Goal: Information Seeking & Learning: Learn about a topic

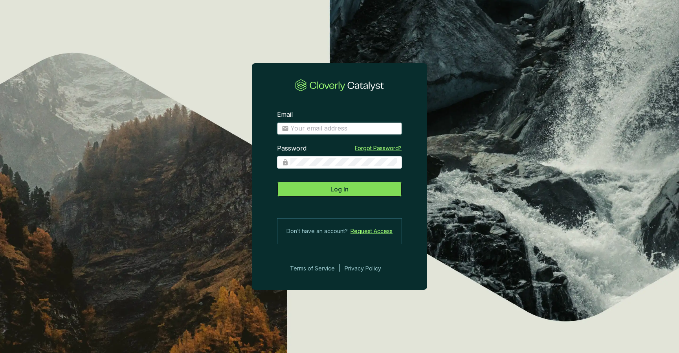
type input "[PERSON_NAME][EMAIL_ADDRESS][DOMAIN_NAME]"
click at [342, 189] on span "Log In" at bounding box center [340, 188] width 18 height 9
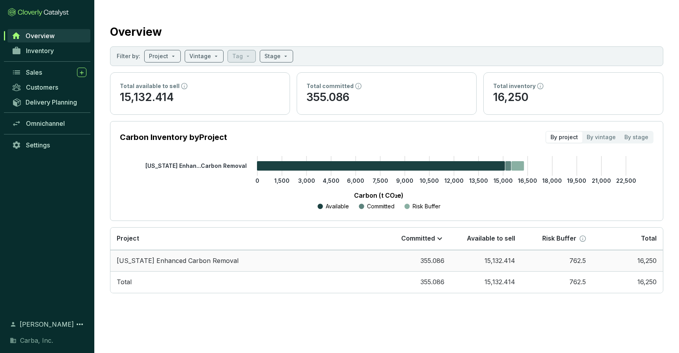
click at [204, 260] on td "[US_STATE] Enhanced Carbon Removal" at bounding box center [245, 261] width 270 height 22
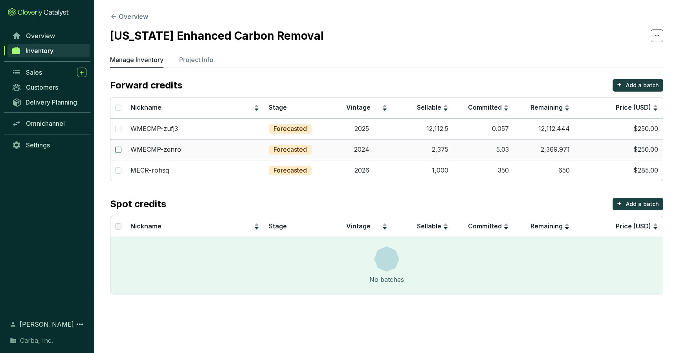
click at [119, 151] on input "checkbox" at bounding box center [118, 150] width 6 height 6
checkbox input "true"
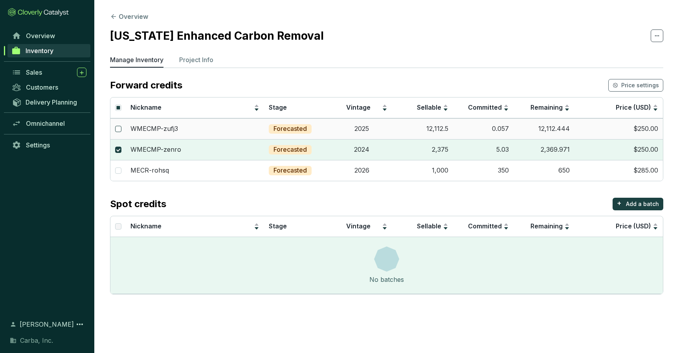
click at [119, 125] on label at bounding box center [118, 129] width 6 height 9
click at [119, 126] on input "checkbox" at bounding box center [118, 129] width 6 height 6
checkbox input "true"
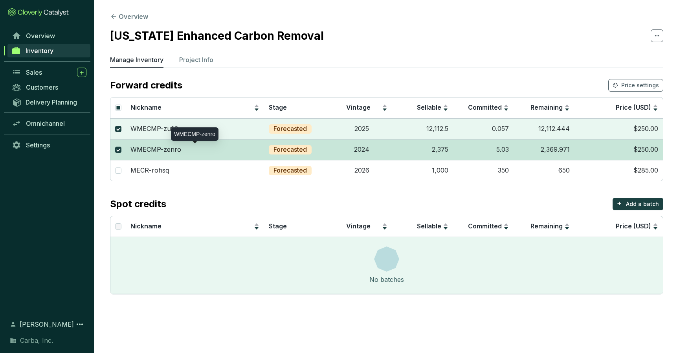
click at [160, 149] on p "WMECMP-zenro" at bounding box center [156, 149] width 51 height 9
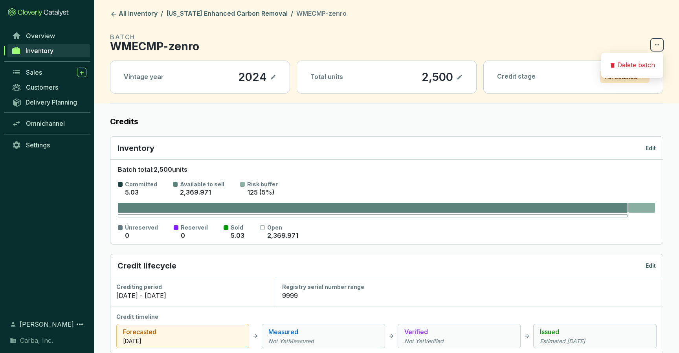
click at [655, 47] on icon at bounding box center [657, 44] width 6 height 9
click at [521, 37] on section "BATCH WMECMP-zenro" at bounding box center [387, 41] width 554 height 19
click at [459, 78] on icon at bounding box center [460, 77] width 5 height 5
click at [460, 77] on icon at bounding box center [460, 76] width 6 height 9
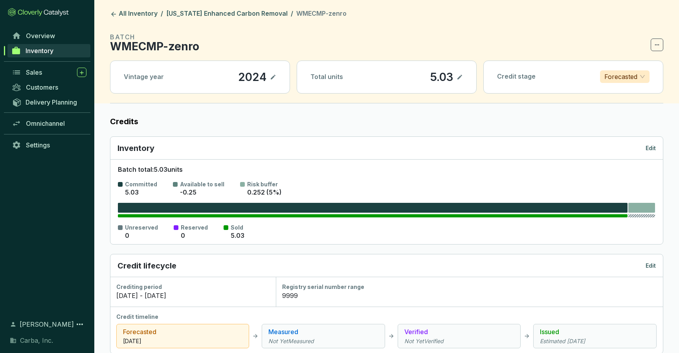
click at [28, 51] on span "Inventory" at bounding box center [40, 51] width 28 height 8
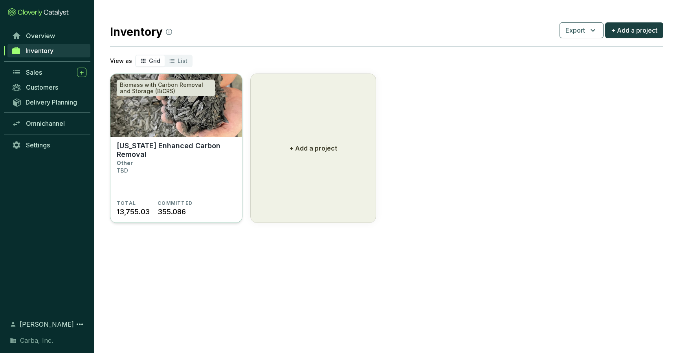
click at [161, 146] on p "[US_STATE] Enhanced Carbon Removal" at bounding box center [176, 150] width 119 height 17
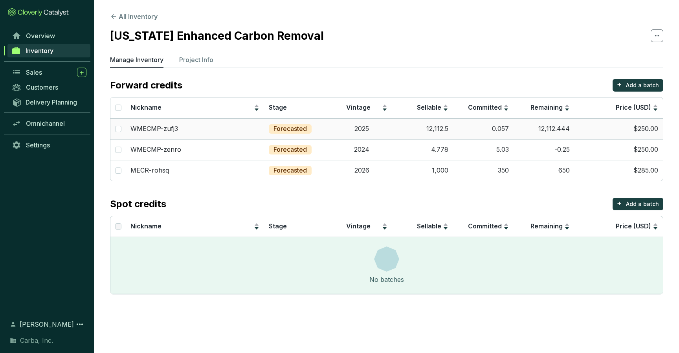
click at [298, 125] on p "Forecasted" at bounding box center [290, 129] width 33 height 9
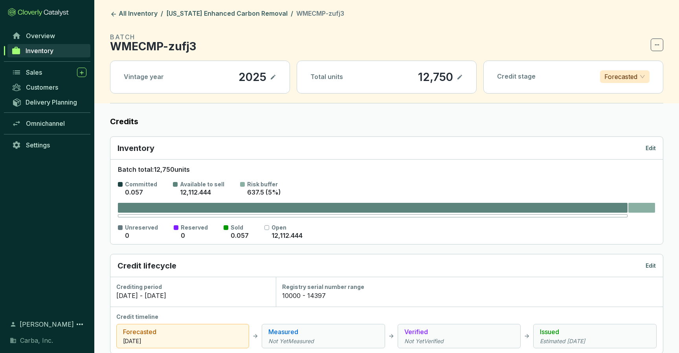
click at [462, 77] on icon at bounding box center [460, 76] width 6 height 9
click at [458, 78] on icon at bounding box center [460, 76] width 6 height 9
click at [39, 50] on span "Inventory" at bounding box center [40, 51] width 28 height 8
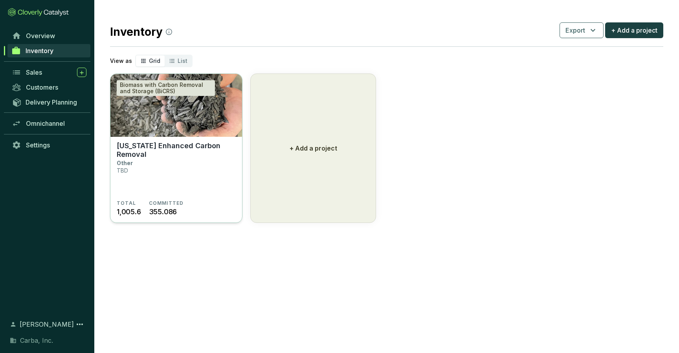
click at [161, 109] on img at bounding box center [176, 105] width 132 height 63
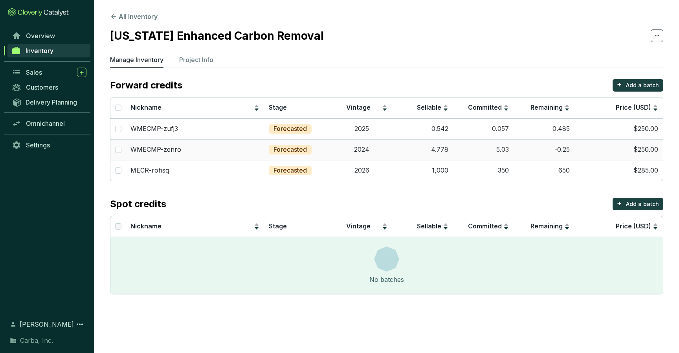
click at [378, 150] on td "2024" at bounding box center [361, 149] width 61 height 21
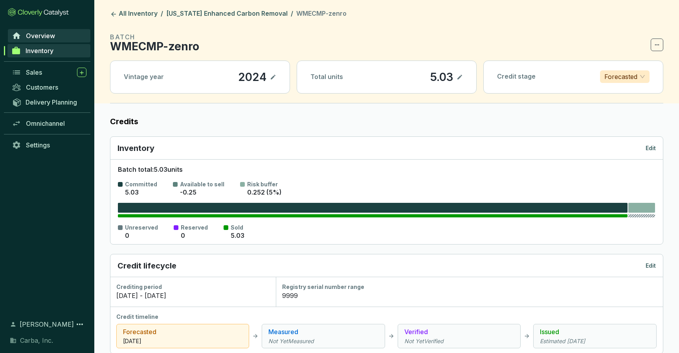
click at [31, 36] on span "Overview" at bounding box center [40, 36] width 29 height 8
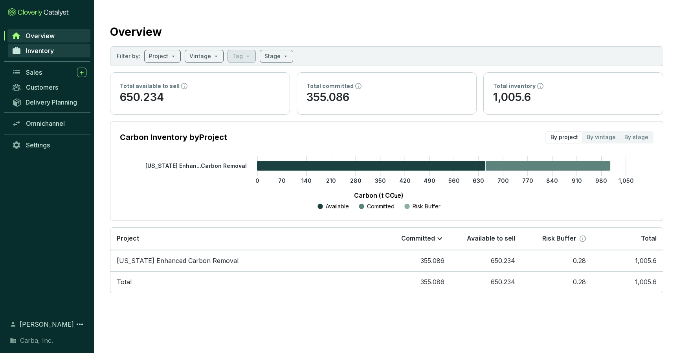
click at [31, 50] on span "Inventory" at bounding box center [40, 51] width 28 height 8
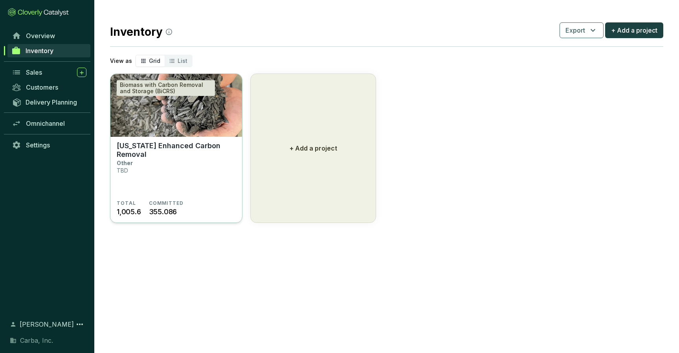
click at [164, 118] on img at bounding box center [176, 105] width 132 height 63
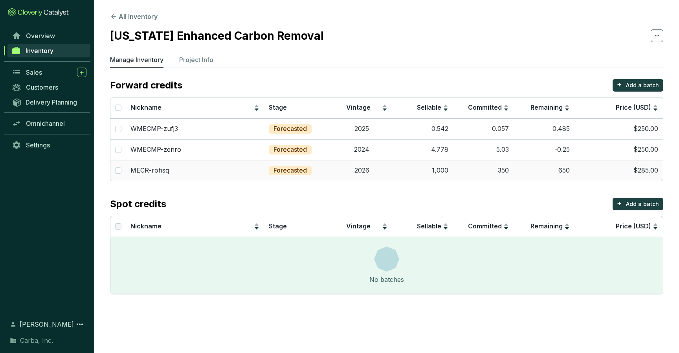
click at [313, 174] on td "Forecasted" at bounding box center [298, 170] width 68 height 21
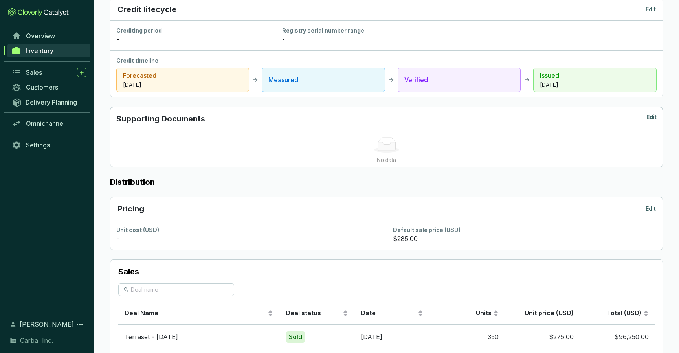
scroll to position [302, 0]
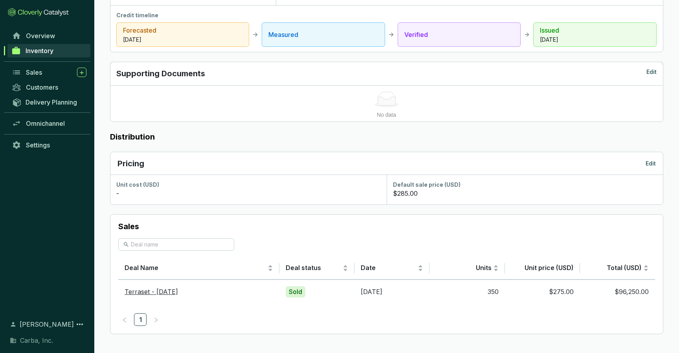
click at [652, 163] on p "Edit" at bounding box center [651, 164] width 10 height 8
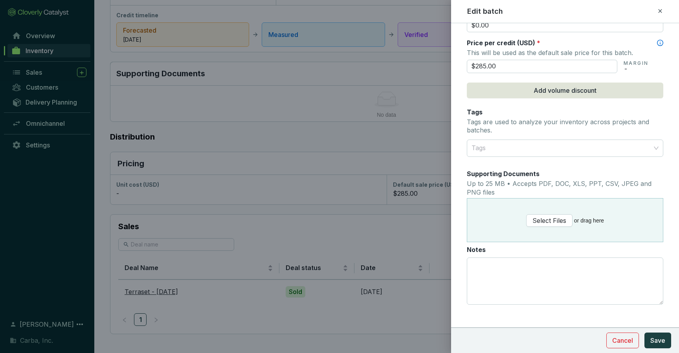
scroll to position [355, 0]
